Goal: Find specific page/section: Find specific page/section

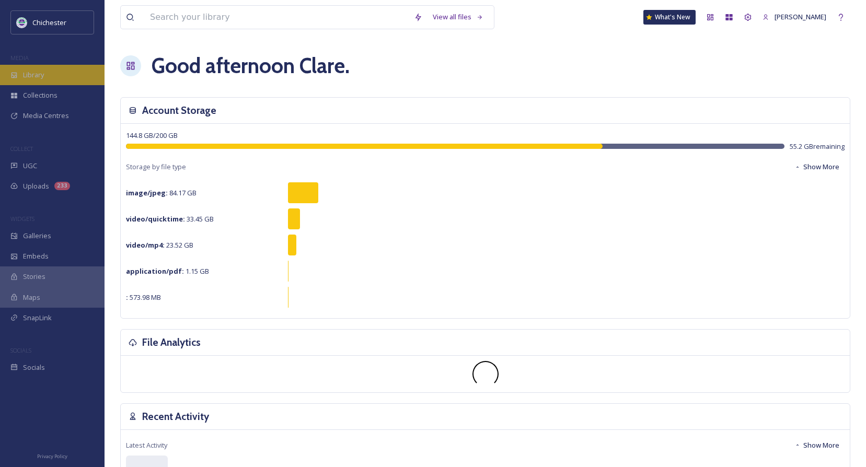
click at [62, 79] on div "Library" at bounding box center [52, 75] width 105 height 20
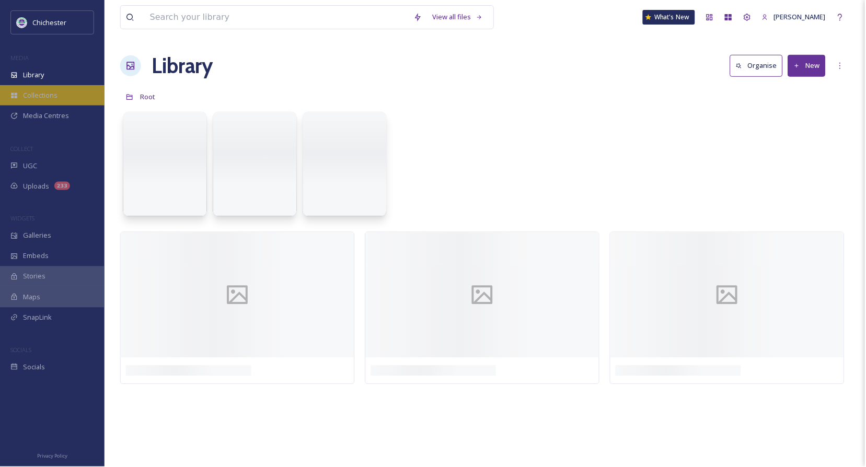
click at [49, 89] on div "Collections" at bounding box center [52, 95] width 105 height 20
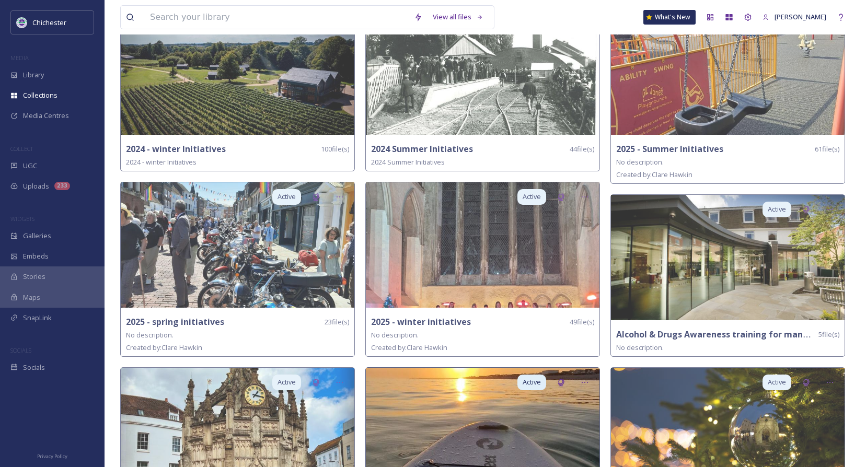
scroll to position [105, 0]
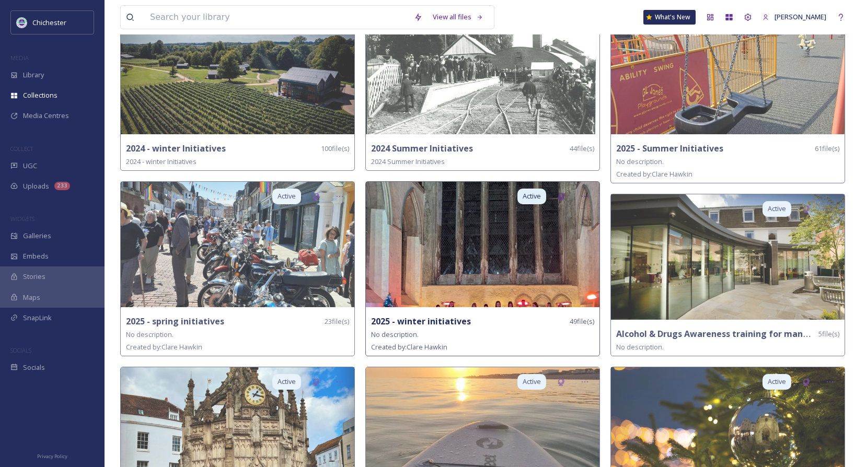
click at [475, 272] on img at bounding box center [483, 244] width 234 height 125
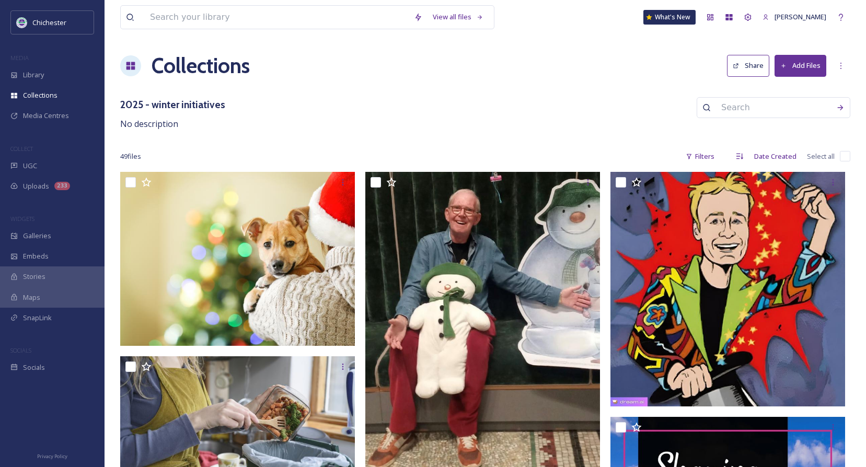
click at [494, 71] on div "Collections Share Add Files" at bounding box center [485, 65] width 730 height 31
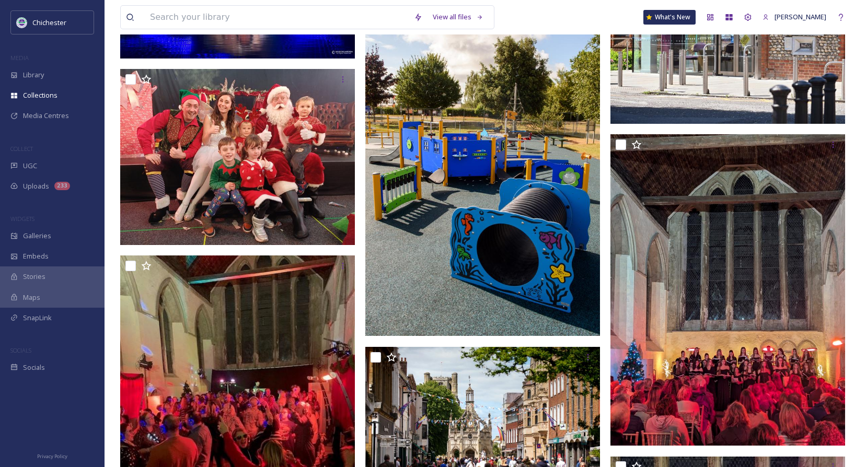
scroll to position [1963, 0]
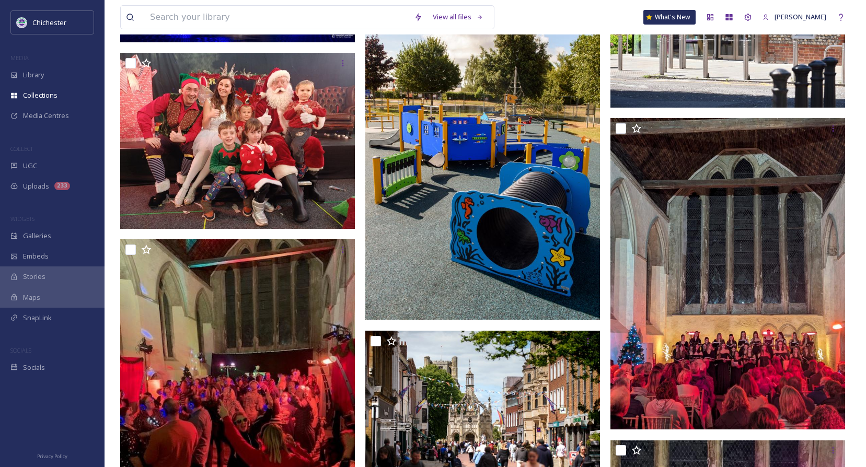
click at [603, 242] on div at bounding box center [485, 175] width 240 height 3932
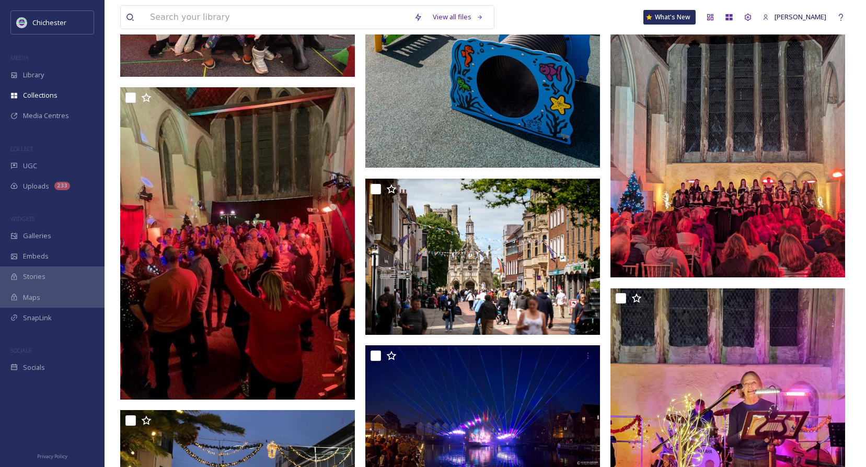
scroll to position [2119, 0]
